Goal: Task Accomplishment & Management: Use online tool/utility

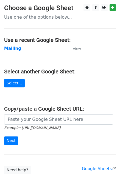
click at [78, 52] on main "Choose a Google Sheet Use one of the options below... Use a recent Google Sheet…" at bounding box center [60, 89] width 120 height 170
click at [76, 50] on small "View" at bounding box center [77, 49] width 8 height 4
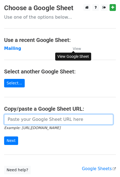
click at [24, 119] on input "url" at bounding box center [58, 119] width 109 height 10
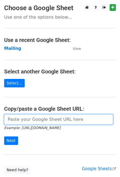
paste input "[URL][DOMAIN_NAME]"
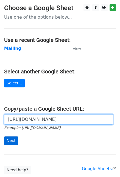
type input "[URL][DOMAIN_NAME]"
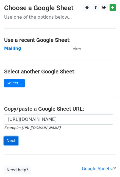
click at [15, 138] on input "Next" at bounding box center [11, 141] width 14 height 9
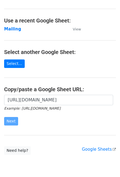
scroll to position [27, 0]
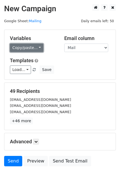
click at [38, 45] on link "Copy/paste..." at bounding box center [26, 48] width 33 height 9
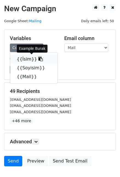
click at [38, 60] on icon at bounding box center [40, 59] width 4 height 4
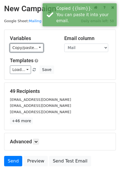
click at [21, 51] on link "Copy/paste..." at bounding box center [26, 48] width 33 height 9
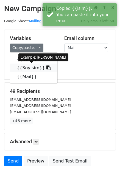
click at [46, 67] on icon at bounding box center [48, 68] width 4 height 4
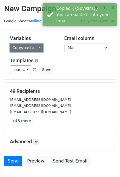
click at [31, 47] on link "Copy/paste..." at bounding box center [26, 48] width 33 height 9
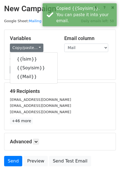
click at [86, 71] on div "Load... No templates saved Save" at bounding box center [60, 70] width 108 height 9
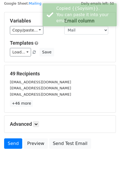
scroll to position [27, 0]
